Goal: Navigation & Orientation: Find specific page/section

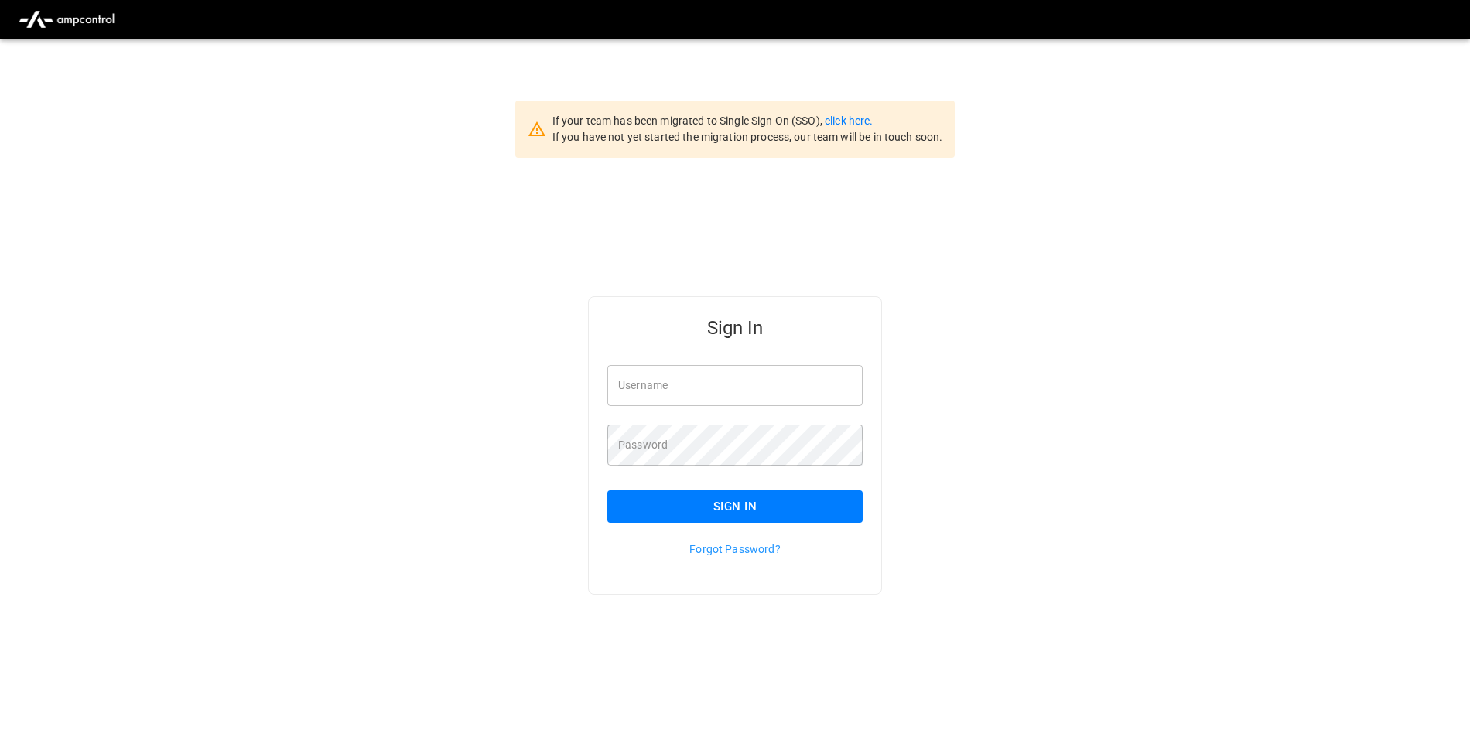
type input "**********"
click at [723, 500] on button "Sign In" at bounding box center [734, 506] width 255 height 32
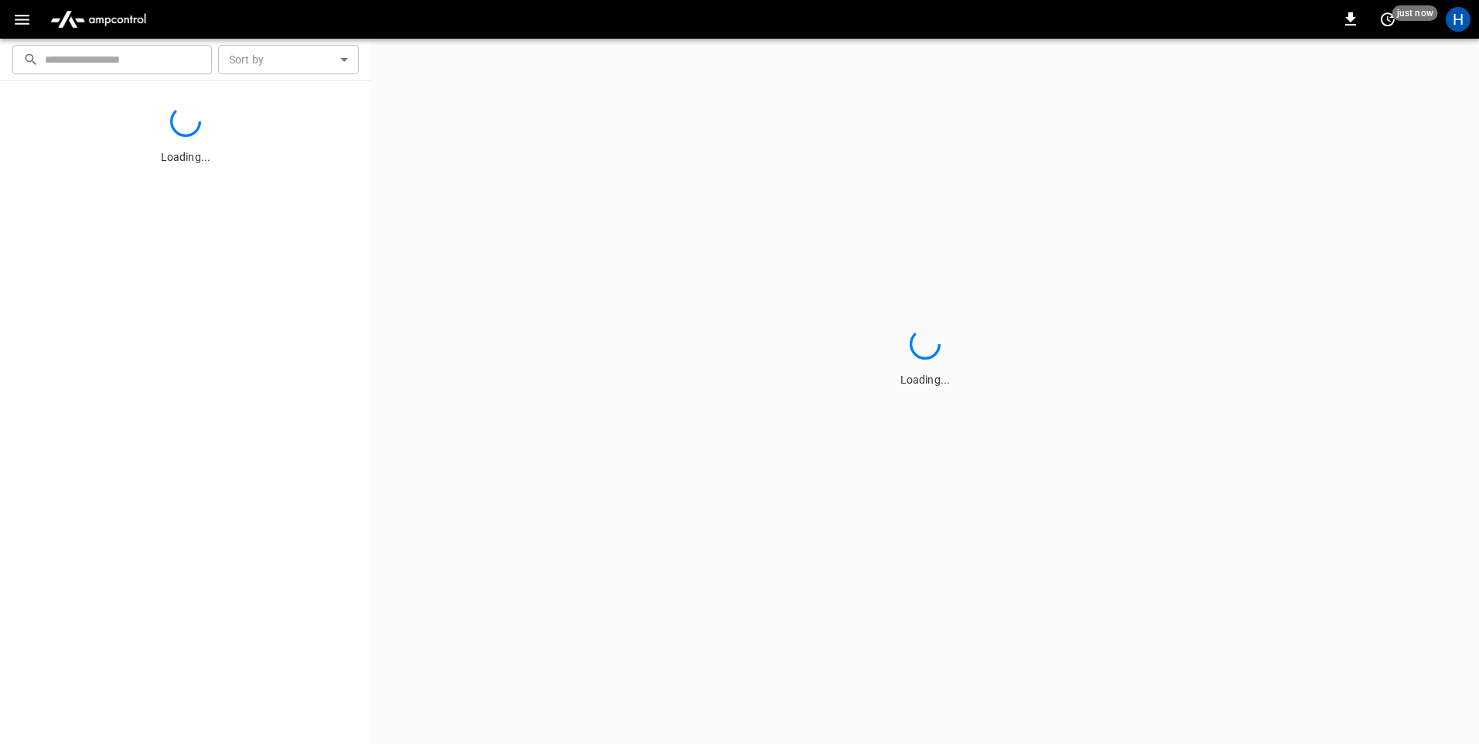
click at [24, 21] on icon "button" at bounding box center [21, 19] width 19 height 19
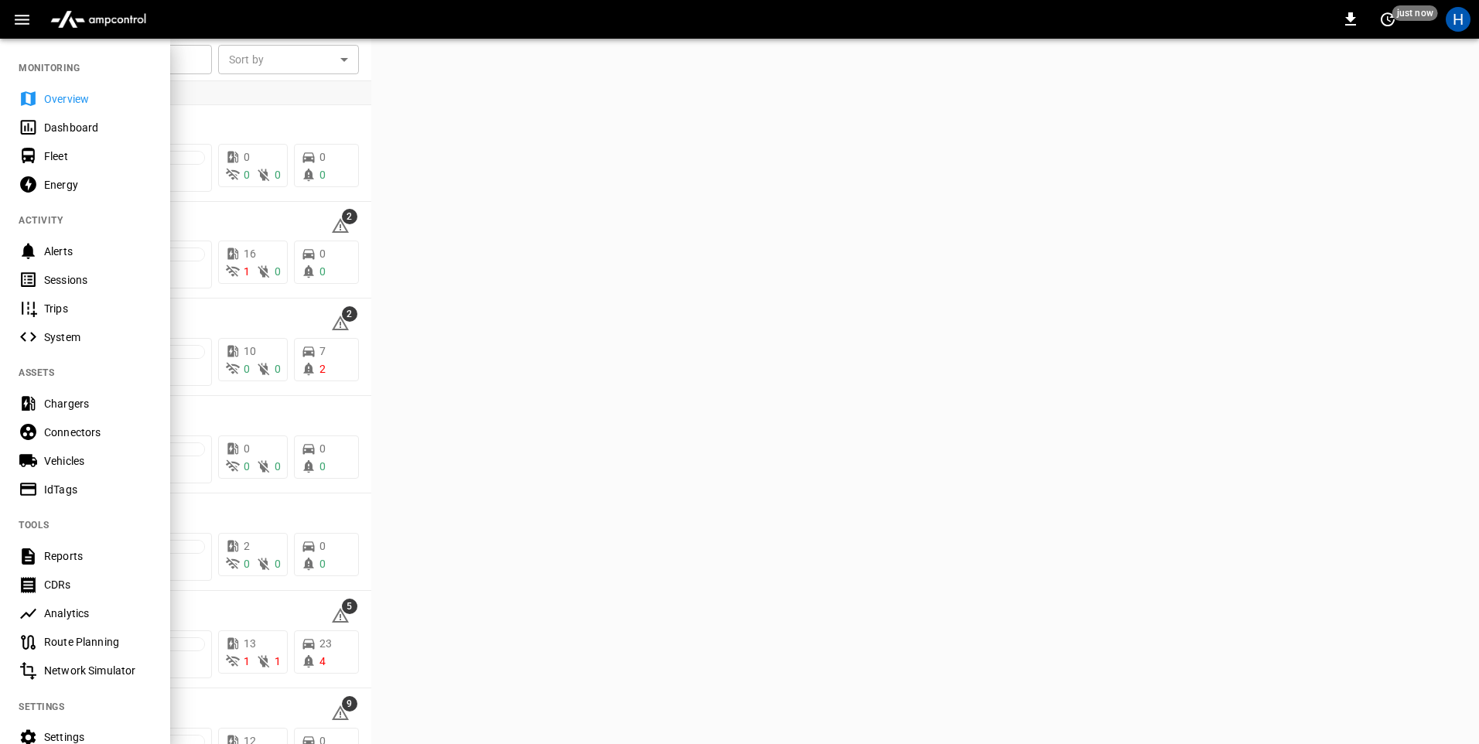
click at [72, 134] on div "Dashboard" at bounding box center [98, 127] width 108 height 15
